Goal: Information Seeking & Learning: Learn about a topic

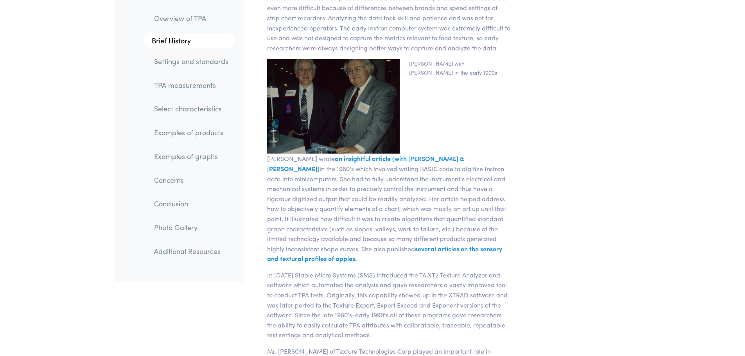
scroll to position [2110, 0]
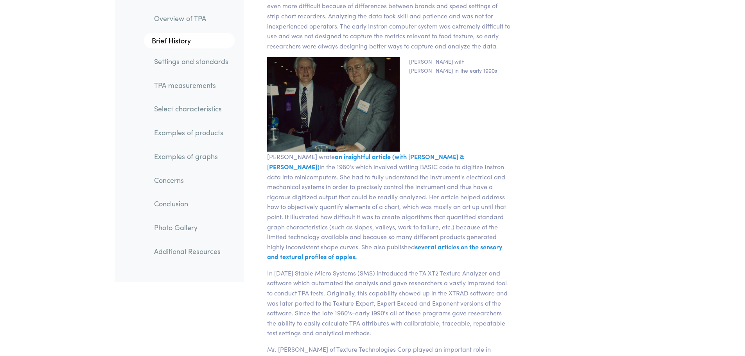
click at [194, 131] on link "Examples of products" at bounding box center [191, 133] width 87 height 18
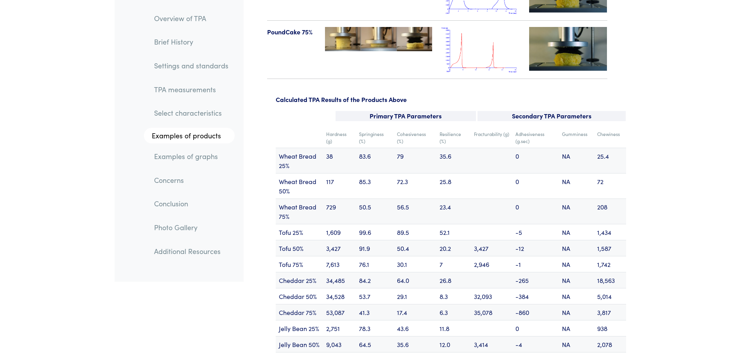
scroll to position [9389, 0]
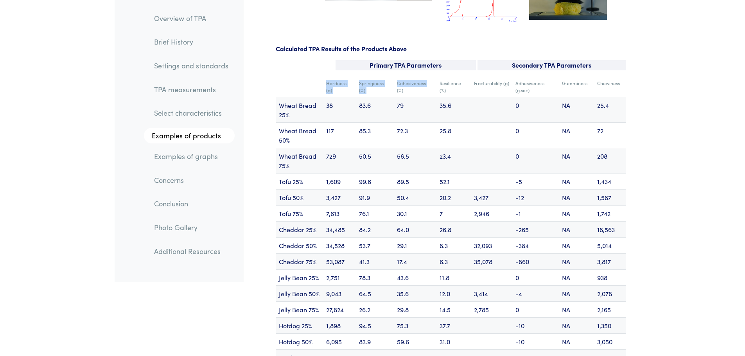
drag, startPoint x: 327, startPoint y: 54, endPoint x: 426, endPoint y: 51, distance: 99.7
click at [426, 77] on tr "Hardness (g) Springiness (%) Cohesiveness (%) Resilience (%) Fracturability (g)…" at bounding box center [451, 87] width 350 height 21
copy tr "Hardness (g) Springiness (%) Cohesiveness"
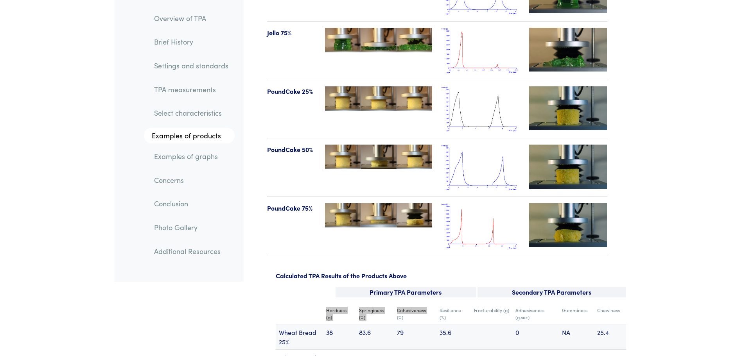
scroll to position [9154, 0]
